Goal: Transaction & Acquisition: Download file/media

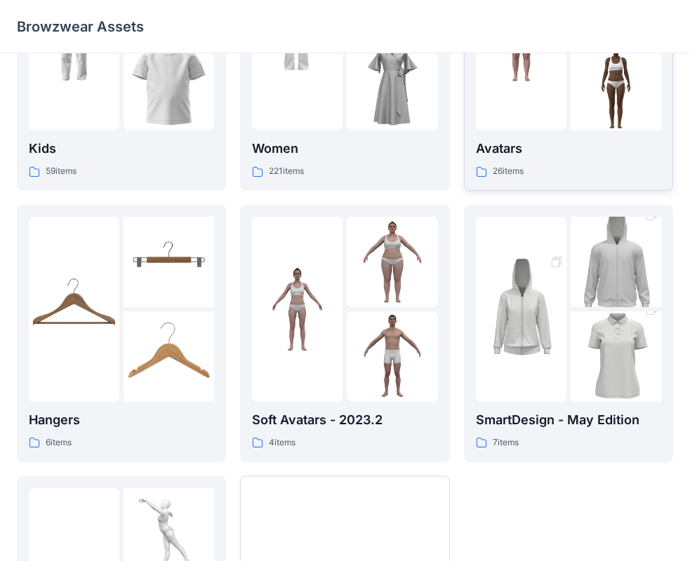
scroll to position [140, 0]
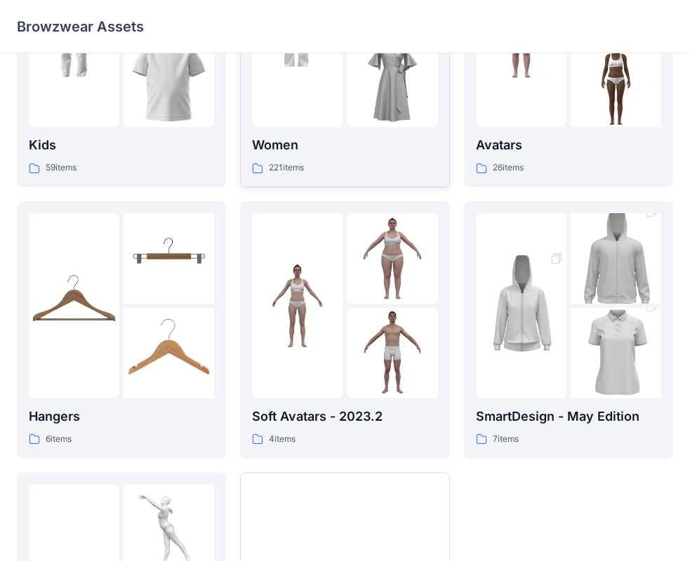
click at [332, 154] on p "Women" at bounding box center [344, 145] width 185 height 20
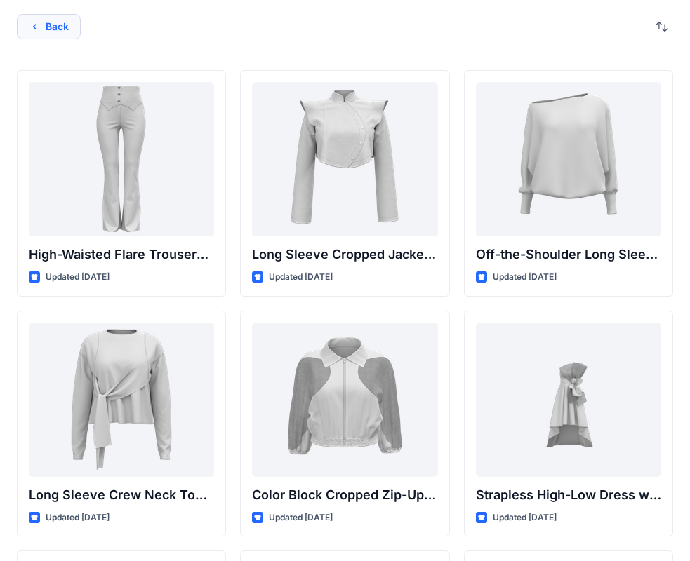
click at [55, 28] on button "Back" at bounding box center [49, 26] width 64 height 25
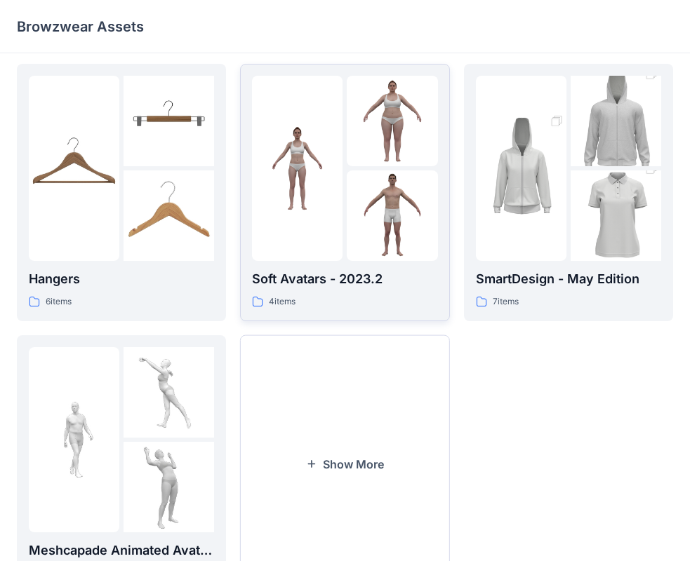
scroll to position [281, 0]
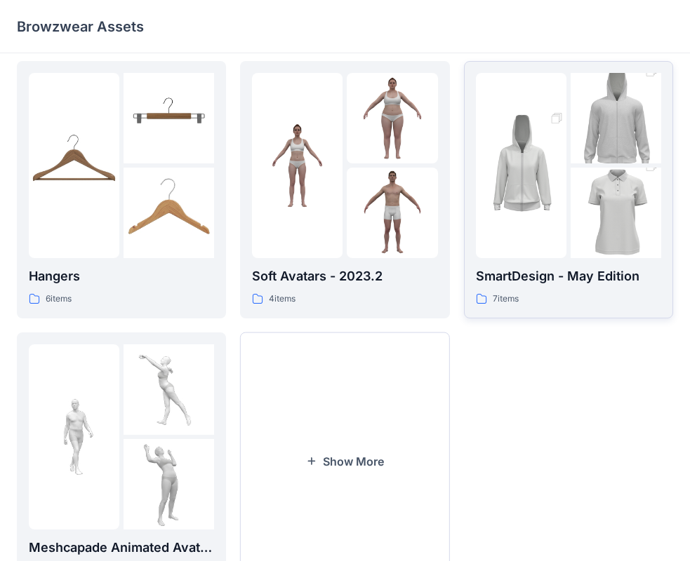
click at [643, 288] on div "SmartDesign - May Edition 7 items" at bounding box center [568, 287] width 185 height 40
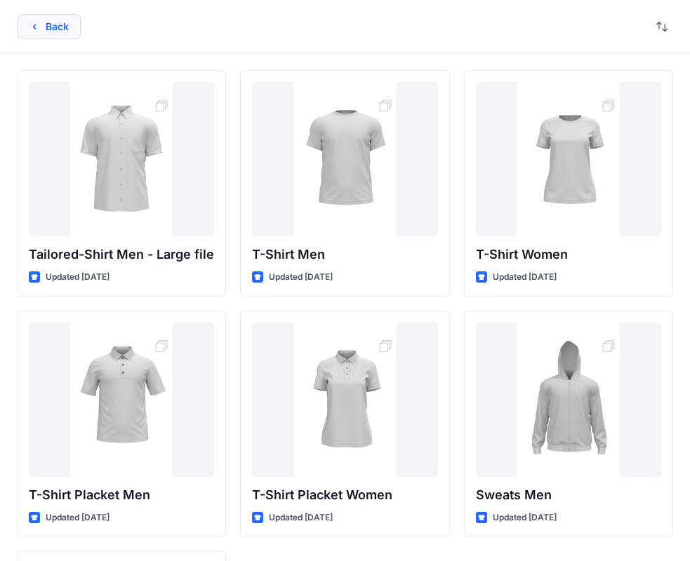
click at [70, 20] on button "Back" at bounding box center [49, 26] width 64 height 25
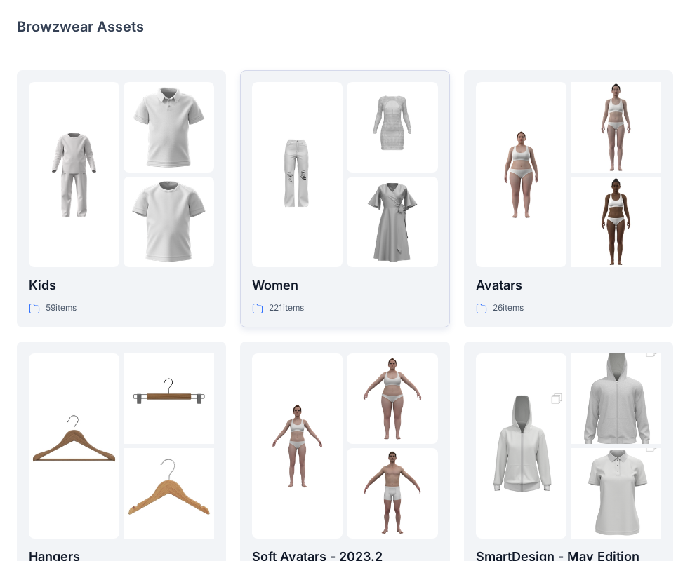
click at [361, 307] on div "221 items" at bounding box center [344, 308] width 185 height 15
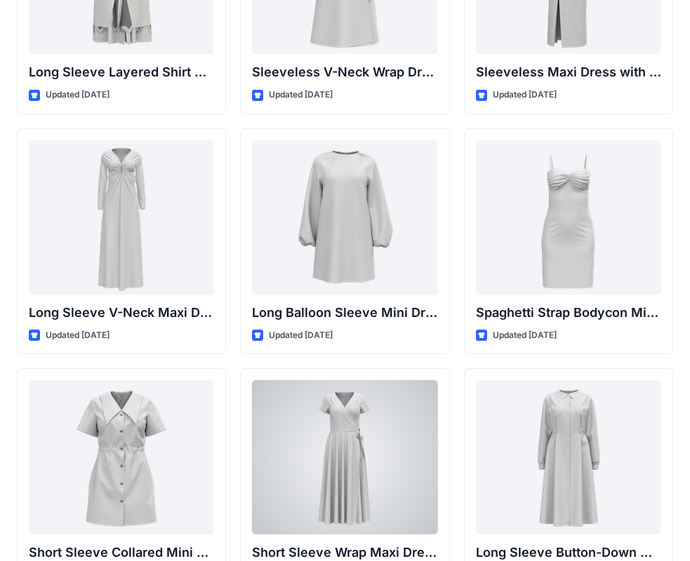
scroll to position [2105, 0]
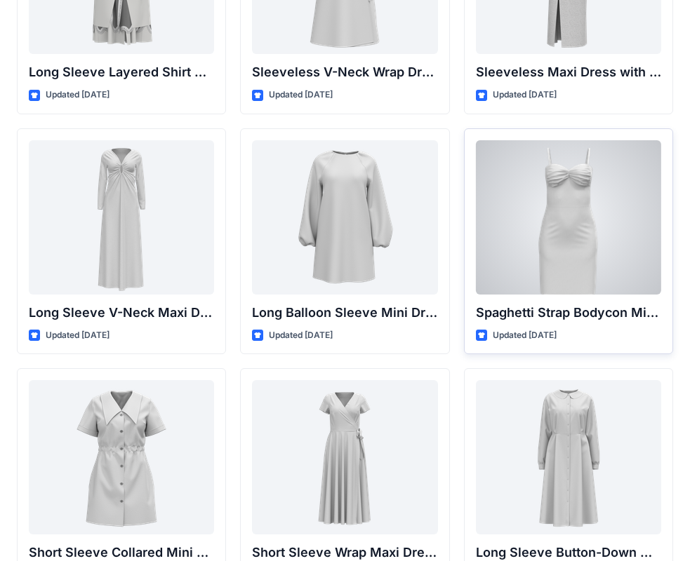
click at [637, 271] on div at bounding box center [568, 217] width 185 height 154
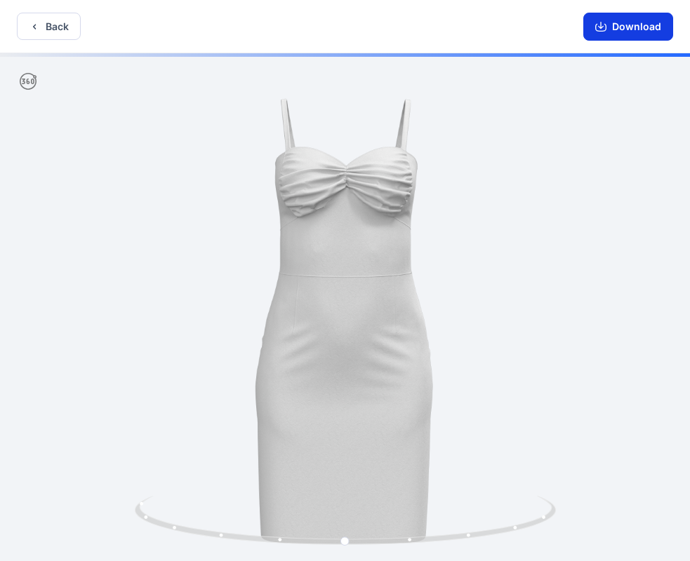
click at [624, 23] on button "Download" at bounding box center [628, 27] width 90 height 28
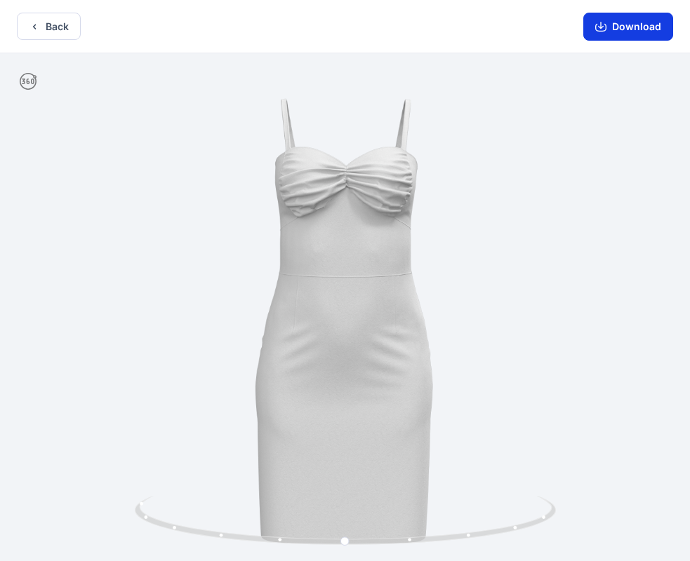
click at [600, 28] on icon "button" at bounding box center [600, 26] width 11 height 11
click at [594, 159] on div at bounding box center [345, 308] width 690 height 511
click at [627, 27] on button "Download" at bounding box center [628, 27] width 90 height 28
click at [641, 34] on button "Download" at bounding box center [628, 27] width 90 height 28
click at [619, 29] on button "Download" at bounding box center [628, 27] width 90 height 28
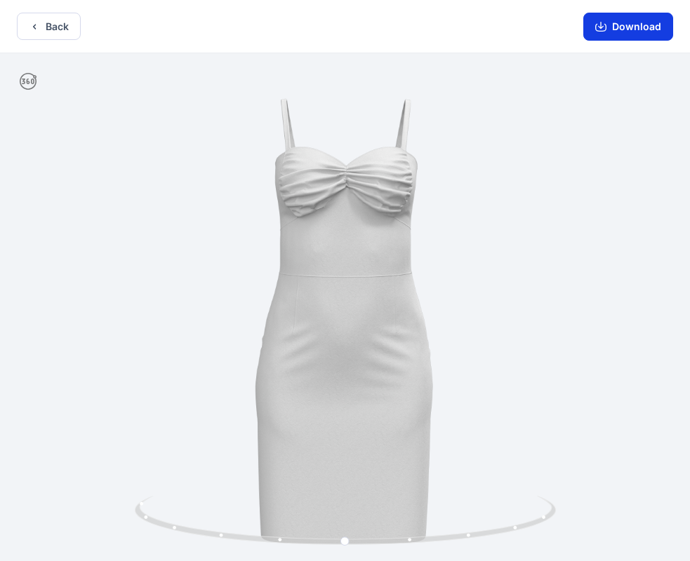
click at [625, 27] on button "Download" at bounding box center [628, 27] width 90 height 28
